Goal: Check status: Check status

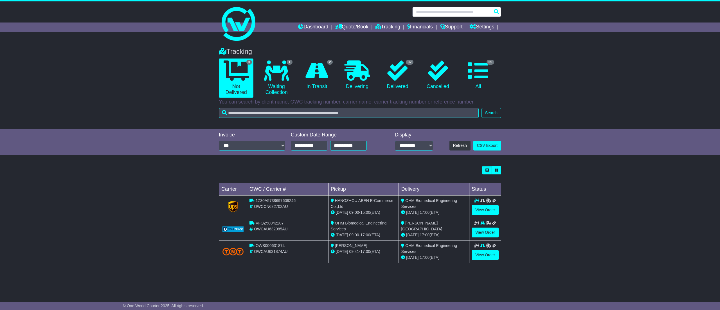
click at [436, 10] on input "text" at bounding box center [456, 12] width 89 height 10
paste input "**********"
type input "**********"
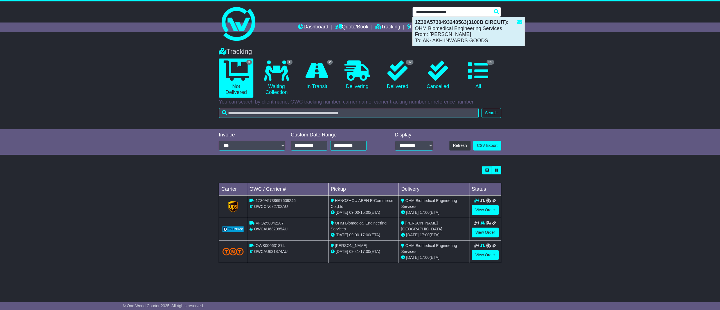
click at [436, 33] on div "1Z30A5730493240563(3100B CIRCUIT) : OHM Biomedical Engineering Services From: A…" at bounding box center [469, 31] width 112 height 29
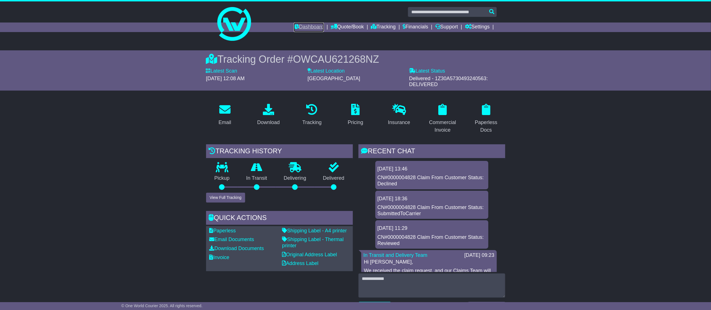
click at [303, 26] on link "Dashboard" at bounding box center [309, 27] width 30 height 10
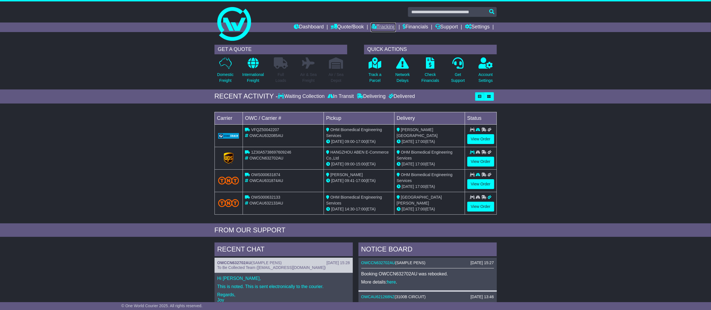
click at [382, 24] on link "Tracking" at bounding box center [383, 27] width 25 height 10
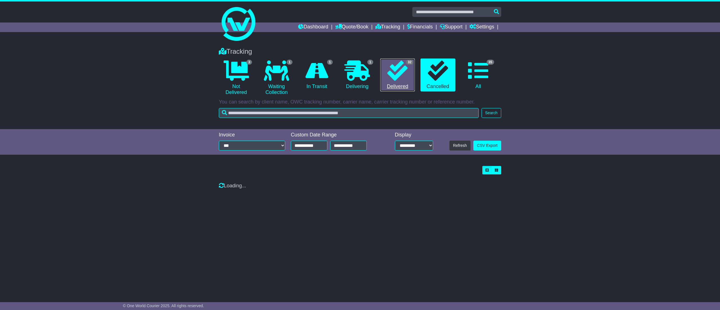
click at [404, 82] on link "32 Delivered" at bounding box center [397, 74] width 35 height 33
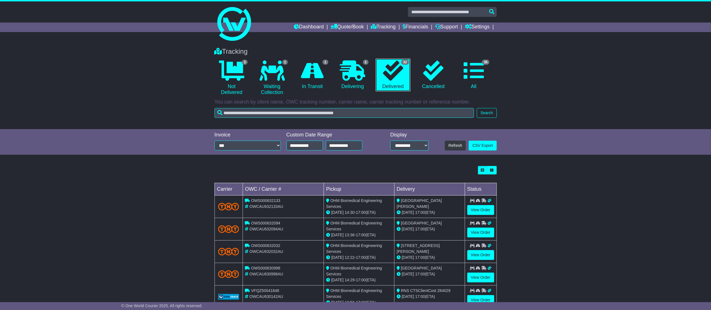
scroll to position [111, 0]
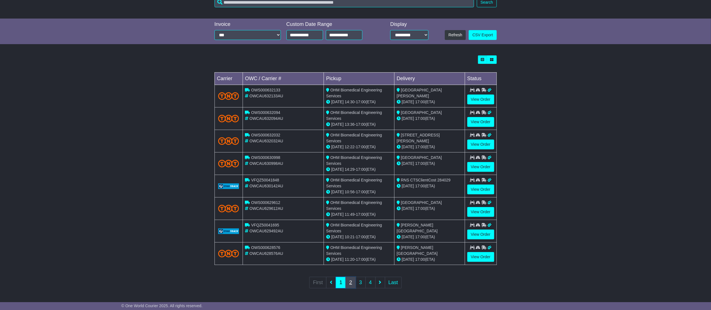
click at [350, 282] on link "2" at bounding box center [351, 283] width 10 height 12
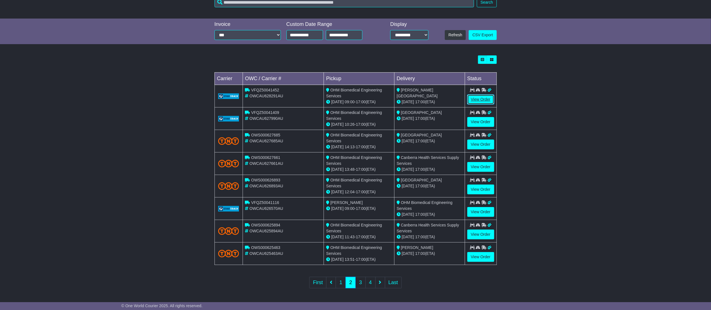
click at [477, 99] on link "View Order" at bounding box center [480, 99] width 27 height 10
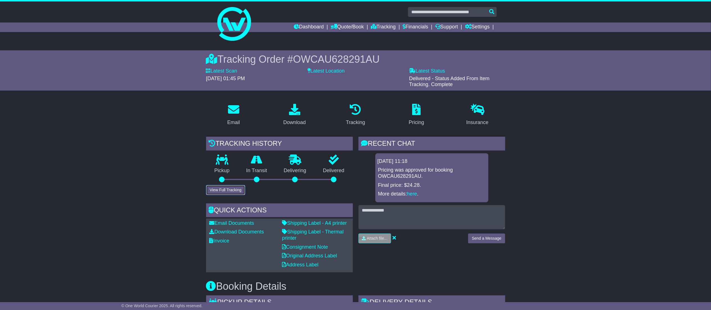
click at [235, 192] on button "View Full Tracking" at bounding box center [225, 190] width 39 height 10
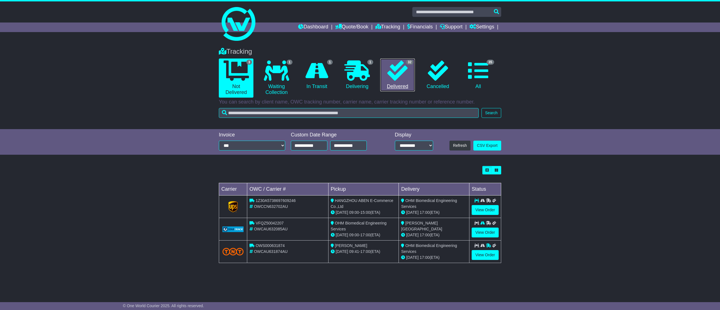
click at [411, 78] on link "32 Delivered" at bounding box center [397, 74] width 35 height 33
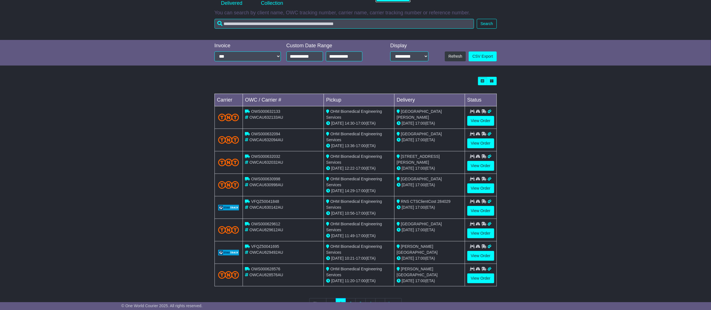
scroll to position [111, 0]
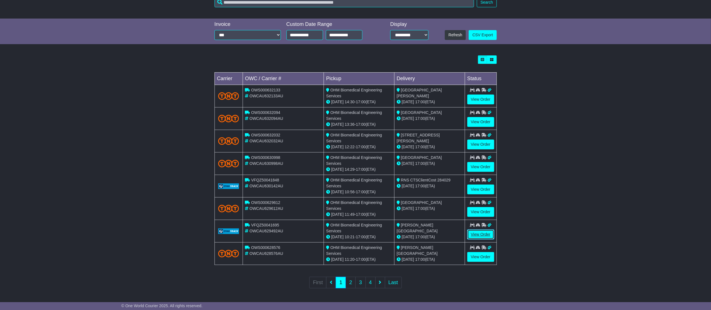
click at [488, 236] on link "View Order" at bounding box center [480, 234] width 27 height 10
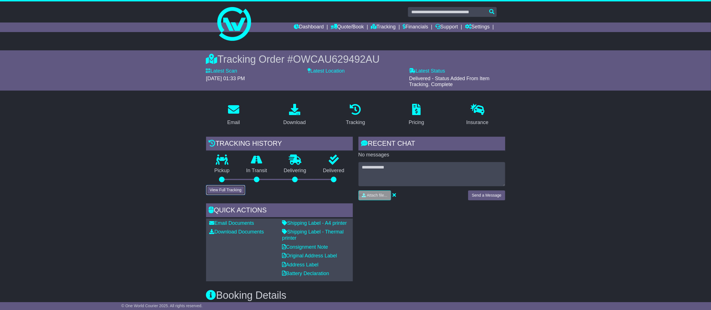
click at [214, 188] on button "View Full Tracking" at bounding box center [225, 190] width 39 height 10
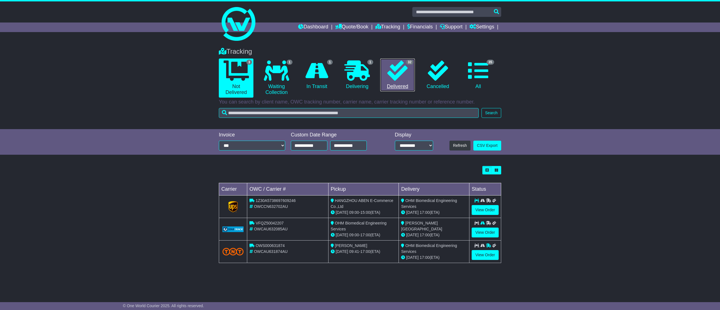
drag, startPoint x: 0, startPoint y: 0, endPoint x: 397, endPoint y: 66, distance: 402.9
click at [397, 66] on icon at bounding box center [397, 70] width 20 height 20
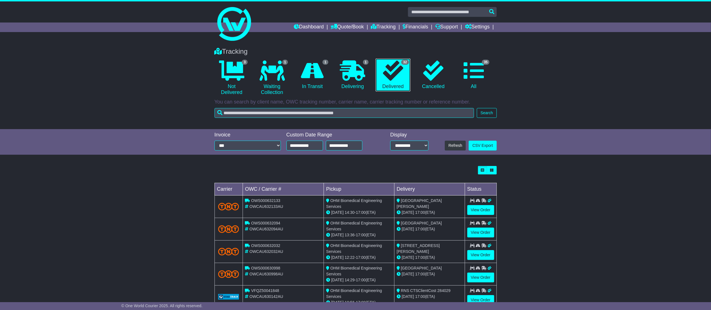
scroll to position [111, 0]
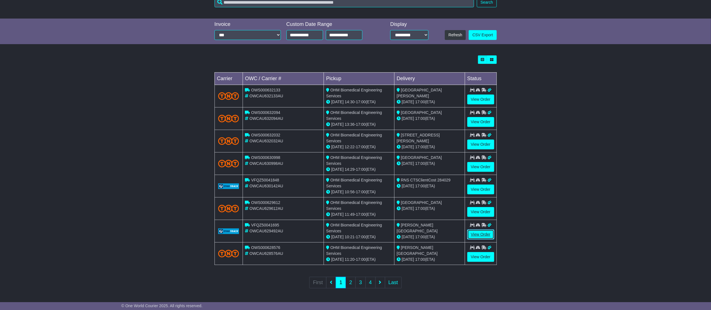
click at [476, 231] on link "View Order" at bounding box center [480, 234] width 27 height 10
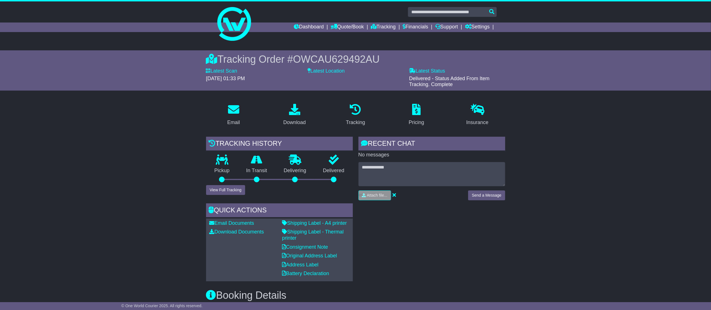
scroll to position [112, 0]
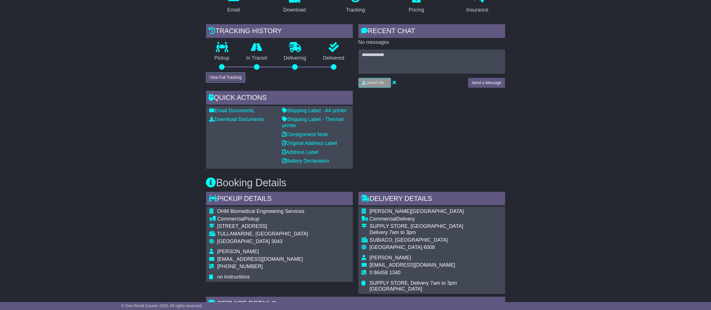
click at [219, 75] on button "View Full Tracking" at bounding box center [225, 78] width 39 height 10
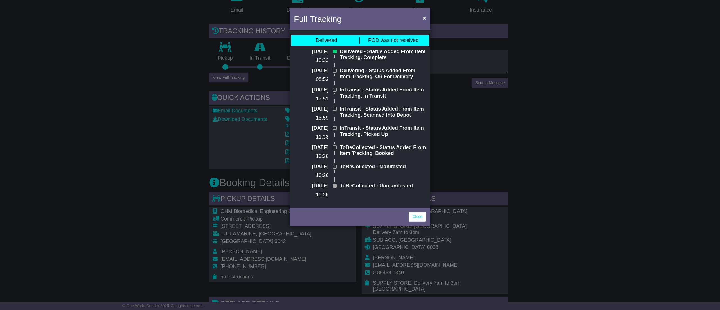
click at [583, 145] on div "Full Tracking × Delivered POD was not received 08 Aug 2025 13:33 Delivered - St…" at bounding box center [360, 155] width 720 height 310
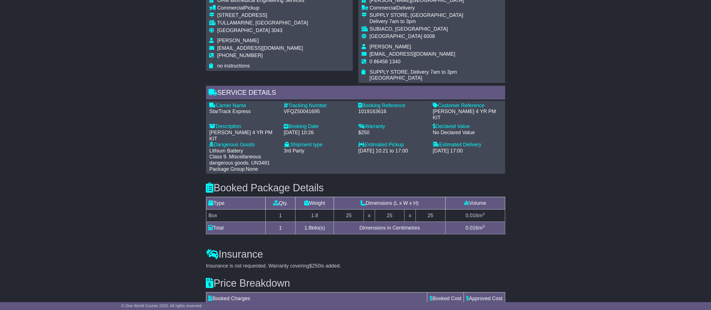
scroll to position [337, 0]
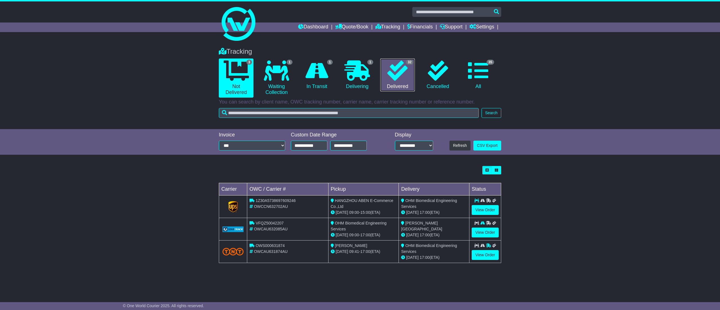
click at [390, 75] on icon at bounding box center [397, 70] width 20 height 20
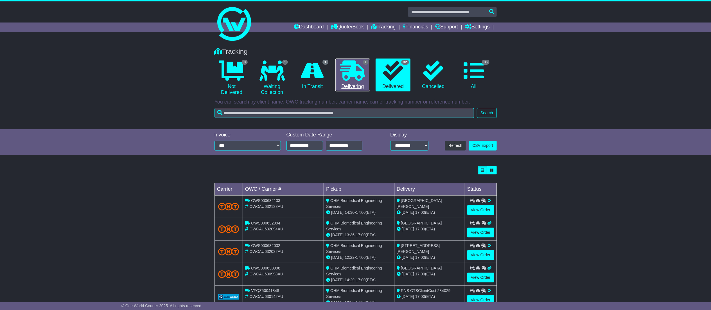
click at [355, 78] on icon at bounding box center [352, 70] width 25 height 20
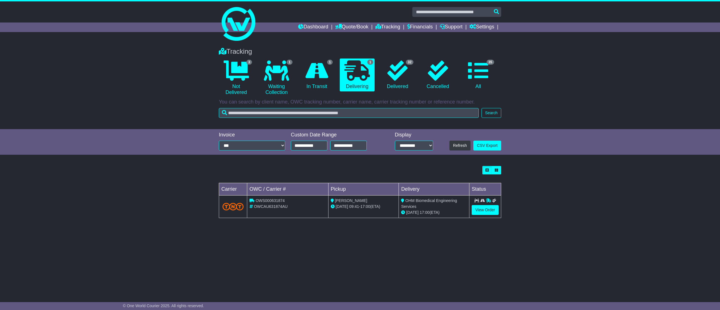
click at [319, 94] on li "1 In Transit" at bounding box center [317, 77] width 40 height 39
click at [317, 88] on link "1 In Transit" at bounding box center [317, 74] width 35 height 33
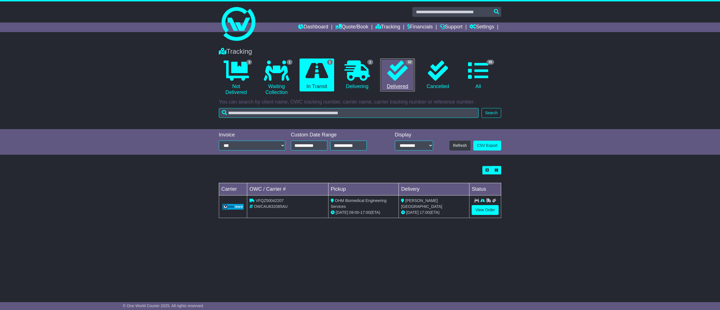
click at [407, 79] on icon at bounding box center [397, 70] width 20 height 20
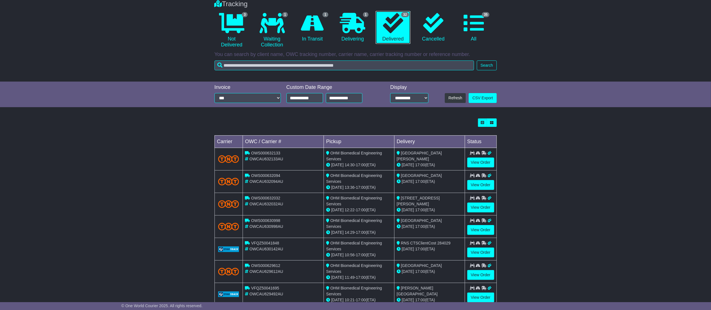
scroll to position [111, 0]
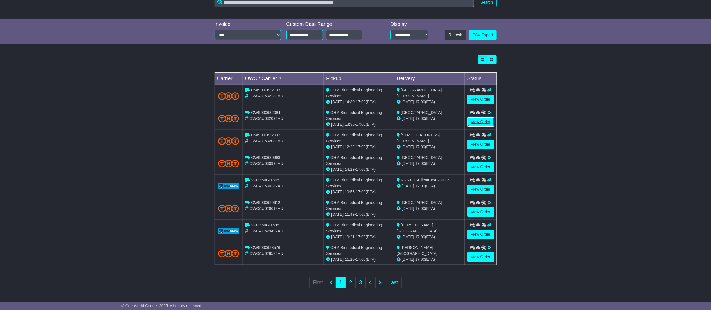
click at [481, 119] on link "View Order" at bounding box center [480, 122] width 27 height 10
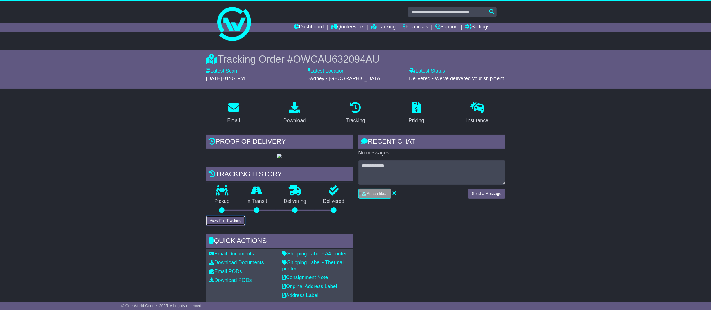
click at [235, 226] on button "View Full Tracking" at bounding box center [225, 221] width 39 height 10
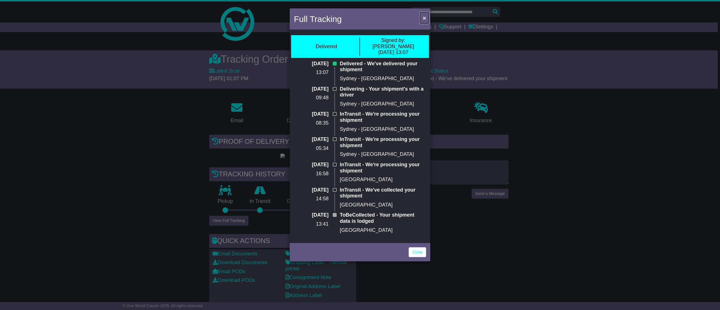
drag, startPoint x: 422, startPoint y: 19, endPoint x: 358, endPoint y: 24, distance: 63.8
click at [421, 19] on button "×" at bounding box center [424, 18] width 9 height 12
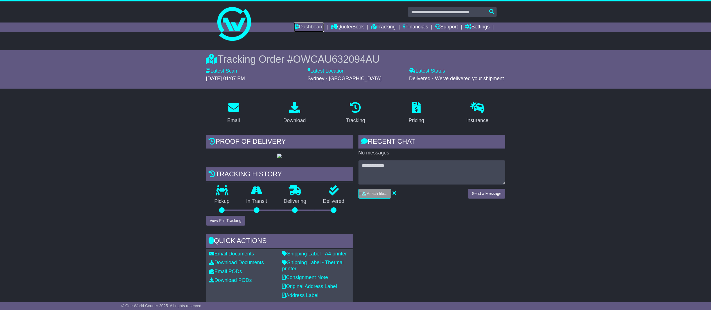
click at [300, 29] on link "Dashboard" at bounding box center [309, 27] width 30 height 10
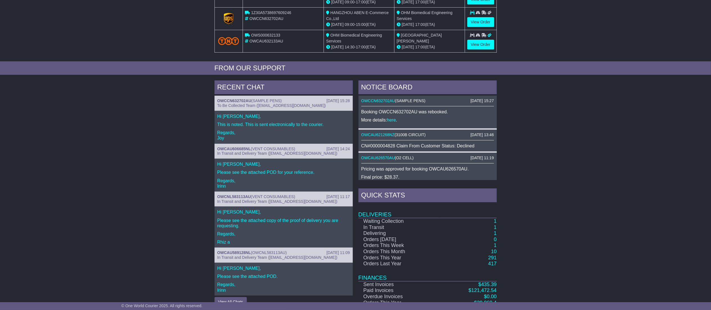
scroll to position [183, 0]
